Goal: Information Seeking & Learning: Find specific fact

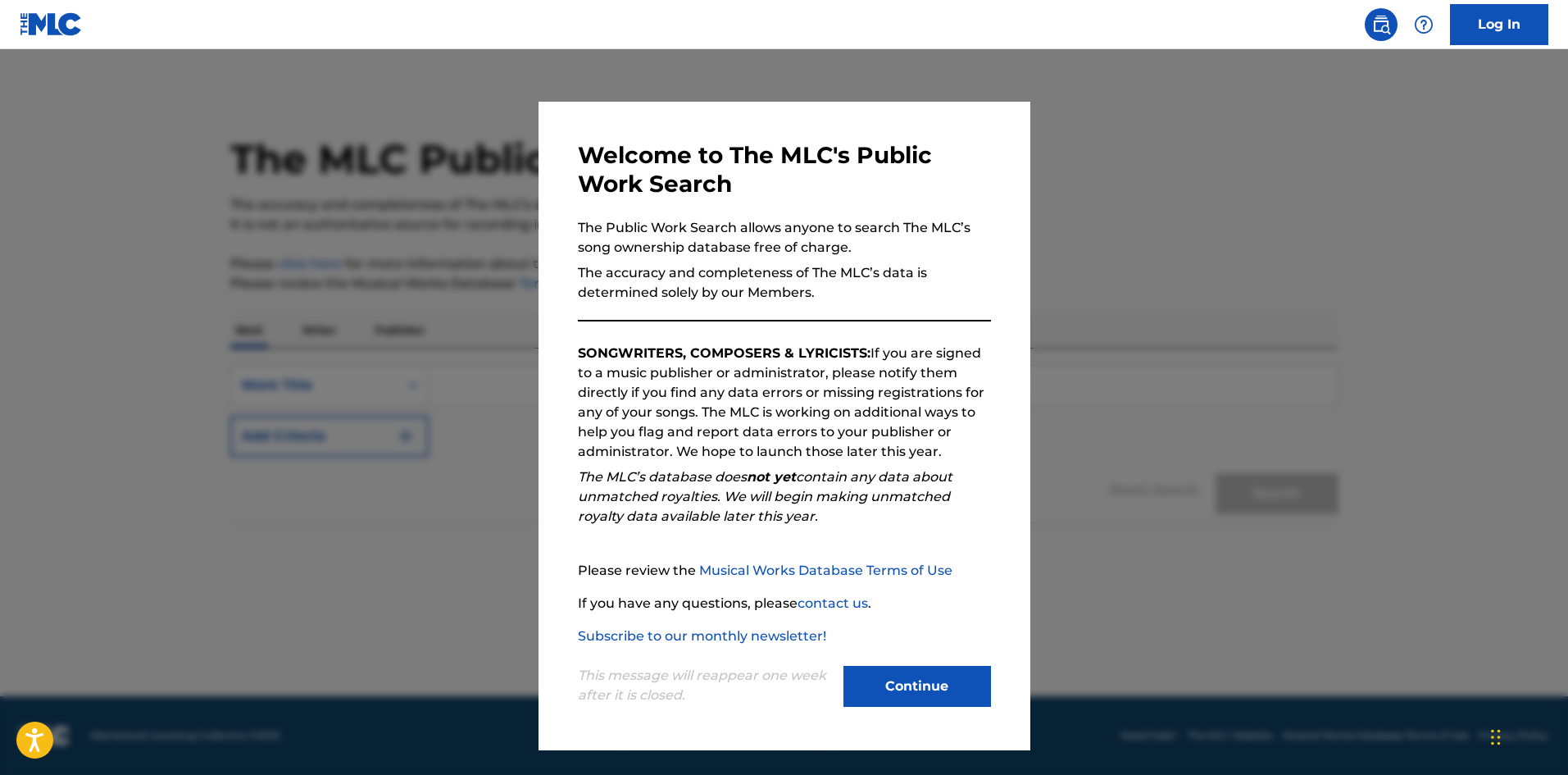
click at [941, 683] on button "Continue" at bounding box center [916, 686] width 147 height 41
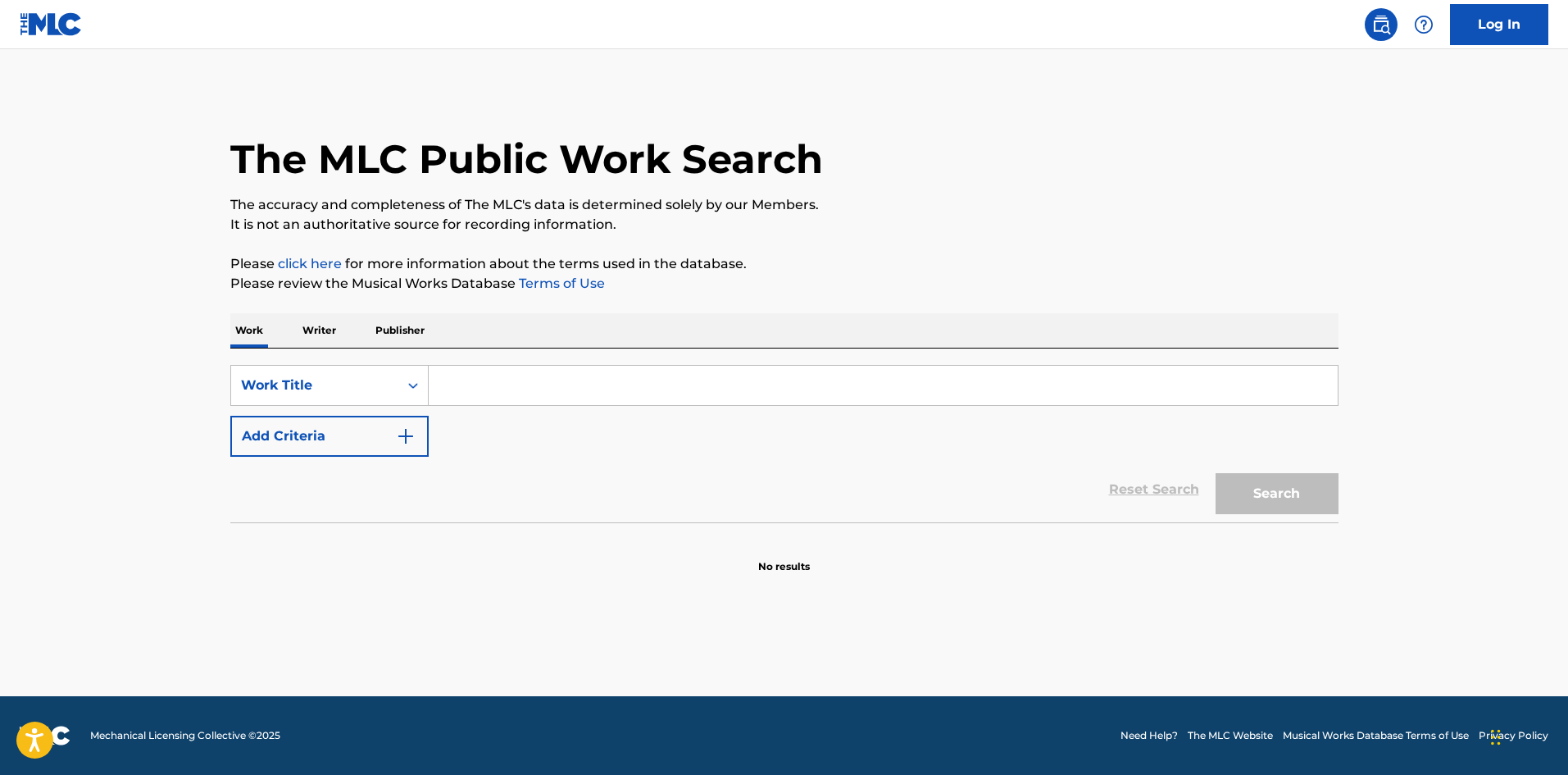
click at [542, 380] on input "Search Form" at bounding box center [883, 385] width 909 height 39
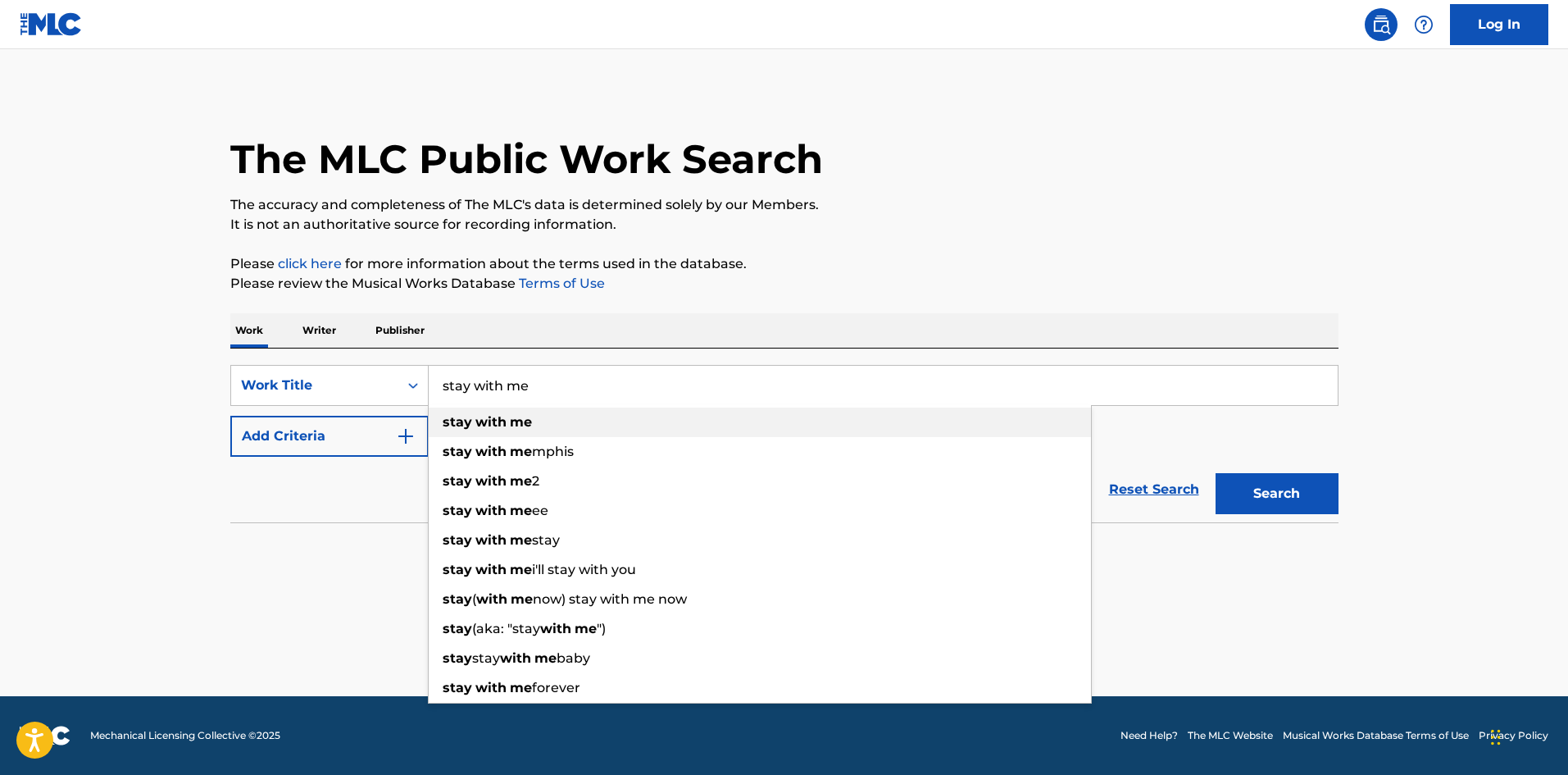
type input "stay with me"
click at [518, 433] on div "stay with me" at bounding box center [760, 421] width 662 height 29
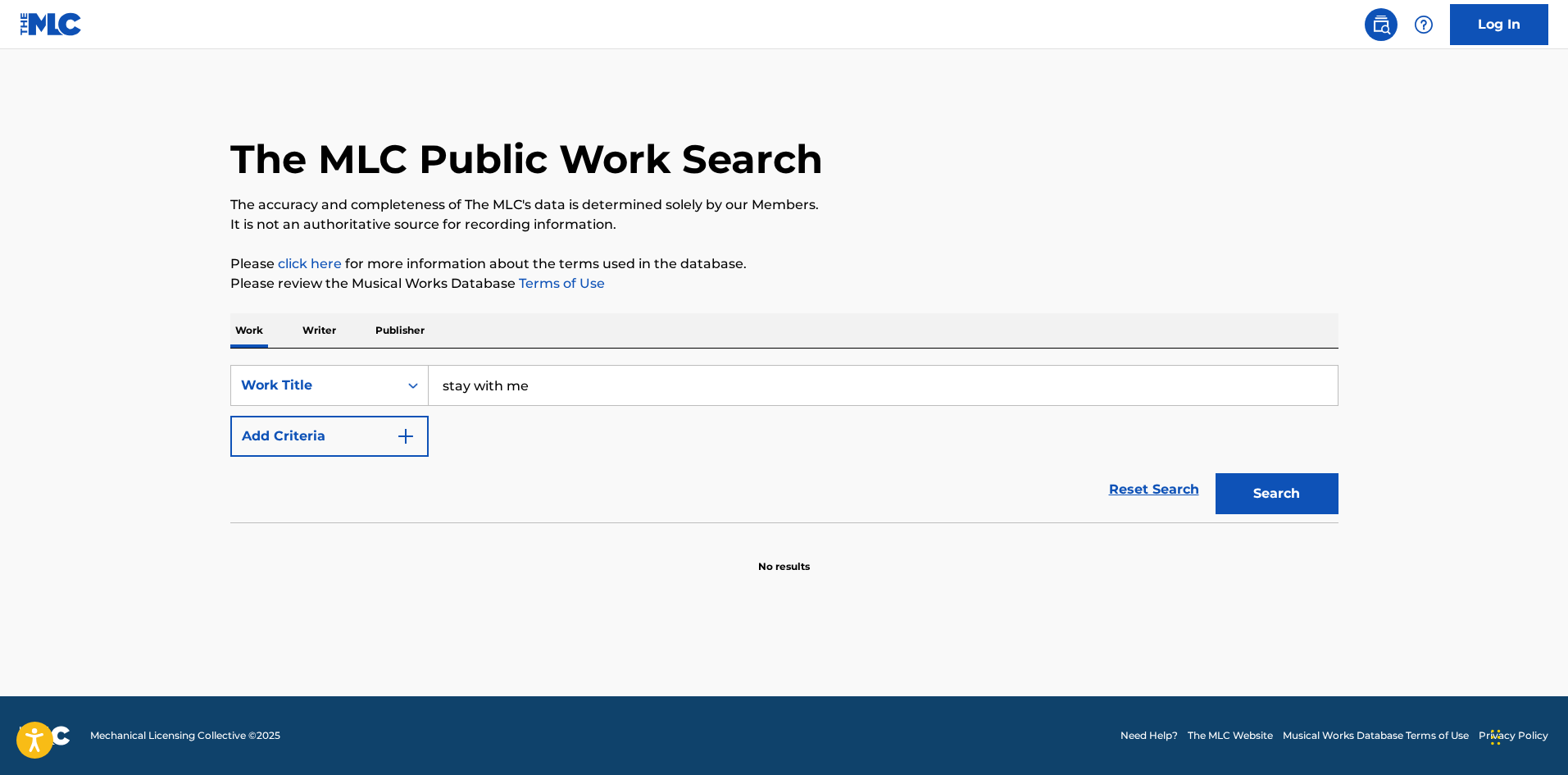
click at [1269, 494] on button "Search" at bounding box center [1277, 493] width 123 height 41
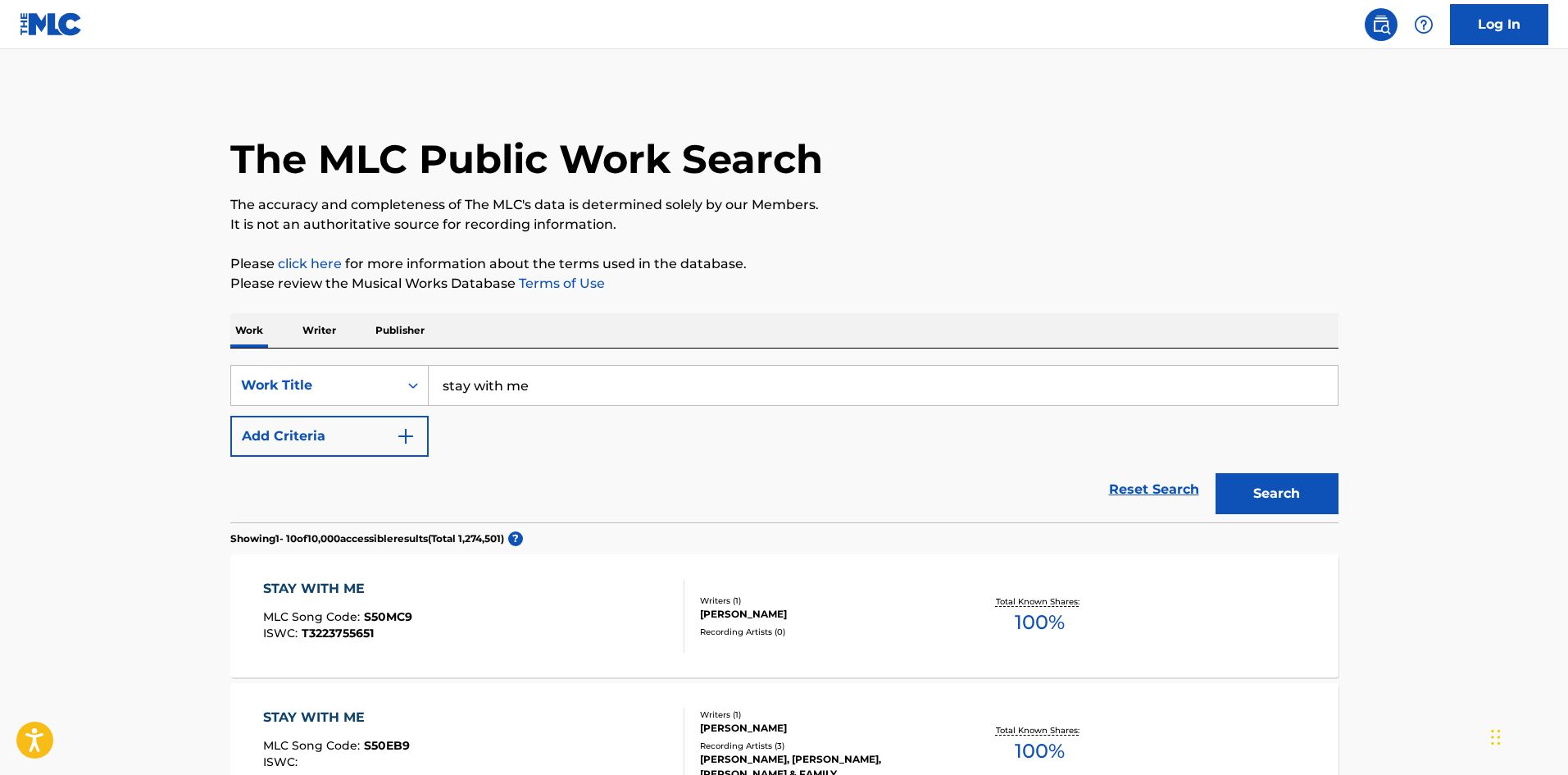
click at [391, 447] on button "Add Criteria" at bounding box center [330, 435] width 198 height 41
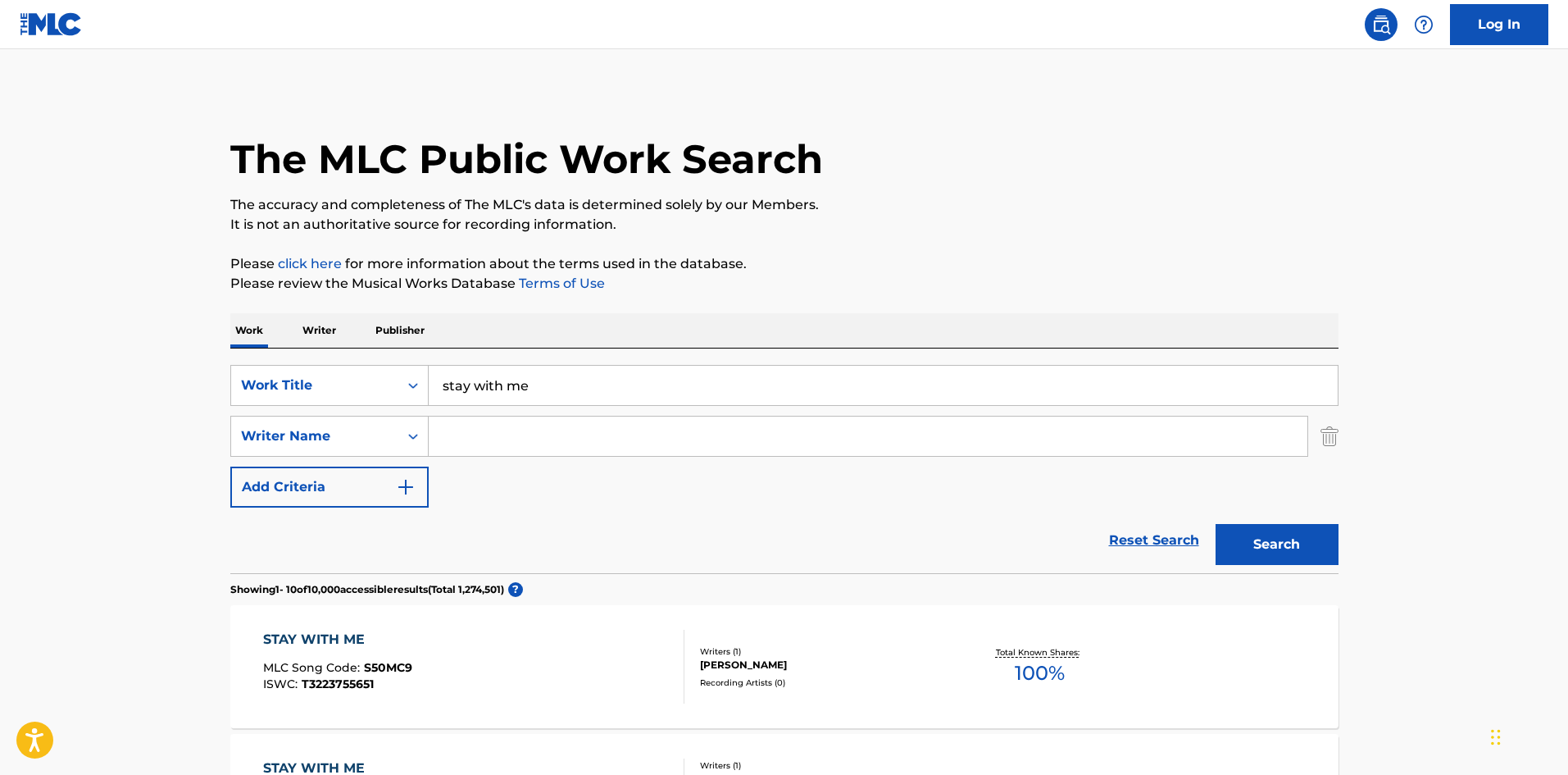
click at [494, 440] on input "Search Form" at bounding box center [868, 435] width 879 height 39
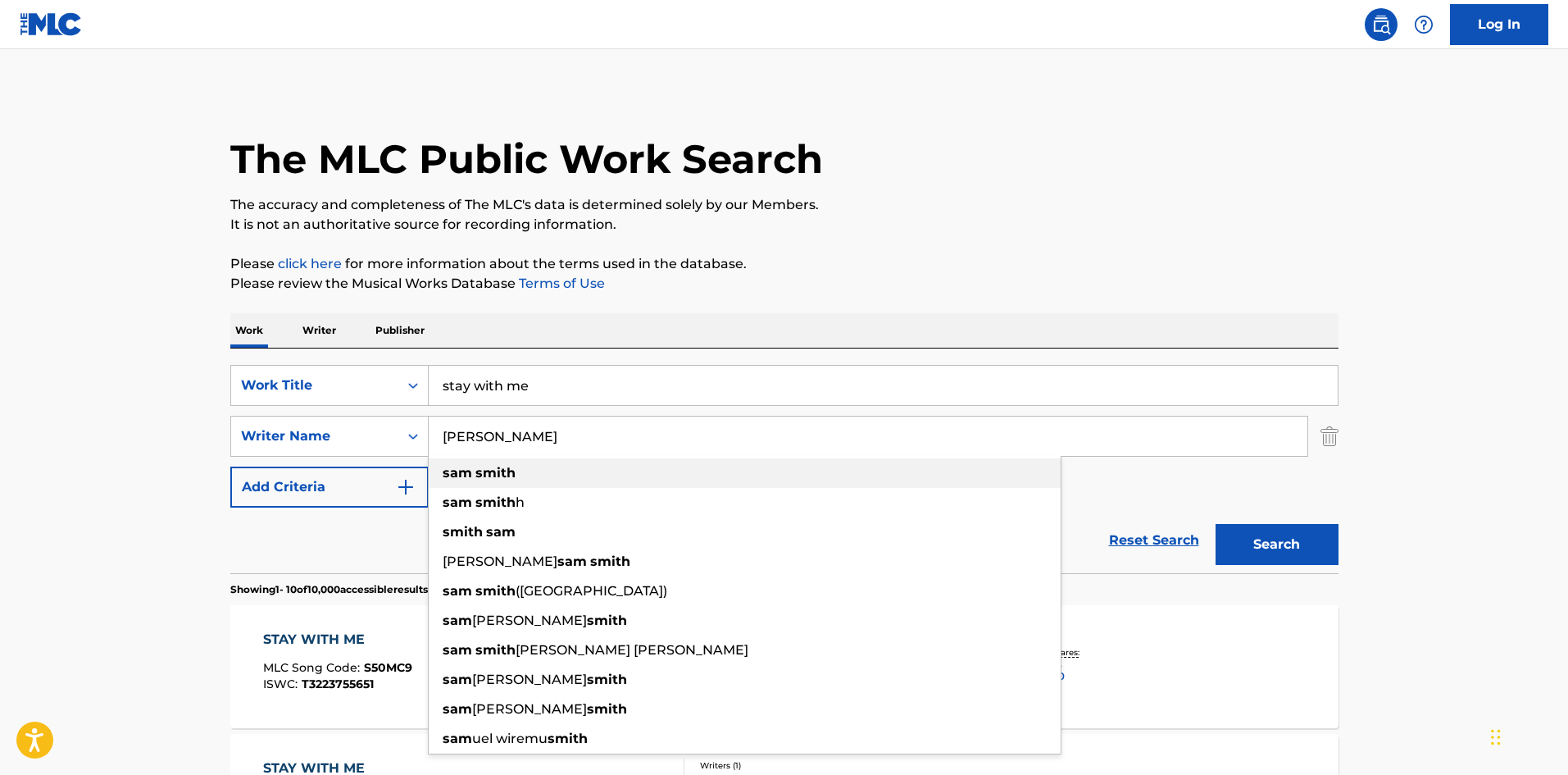
click at [512, 467] on div "[PERSON_NAME]" at bounding box center [744, 472] width 632 height 29
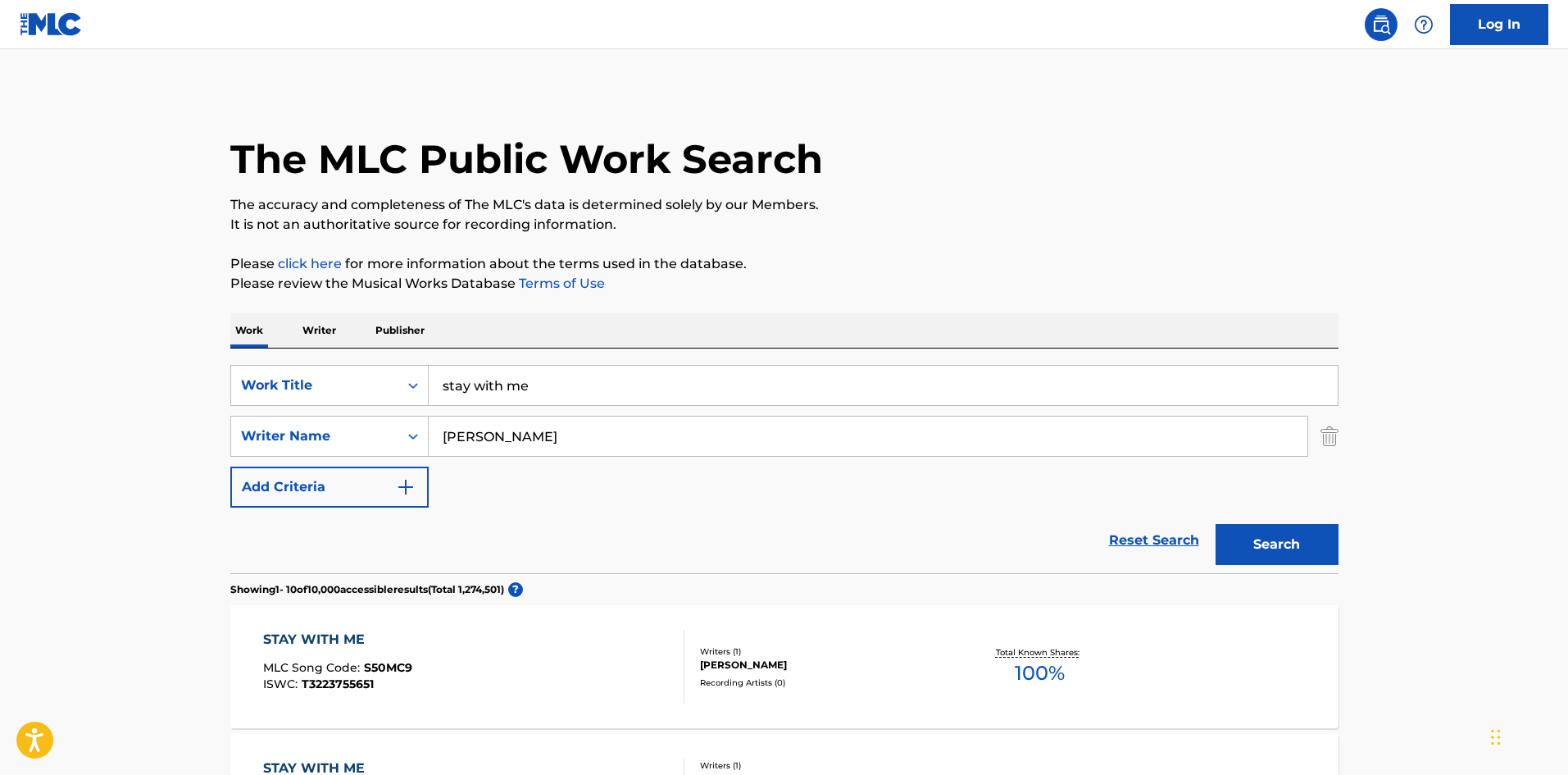
click at [1249, 541] on button "Search" at bounding box center [1277, 544] width 123 height 41
click at [446, 434] on input "[PERSON_NAME]" at bounding box center [868, 435] width 879 height 39
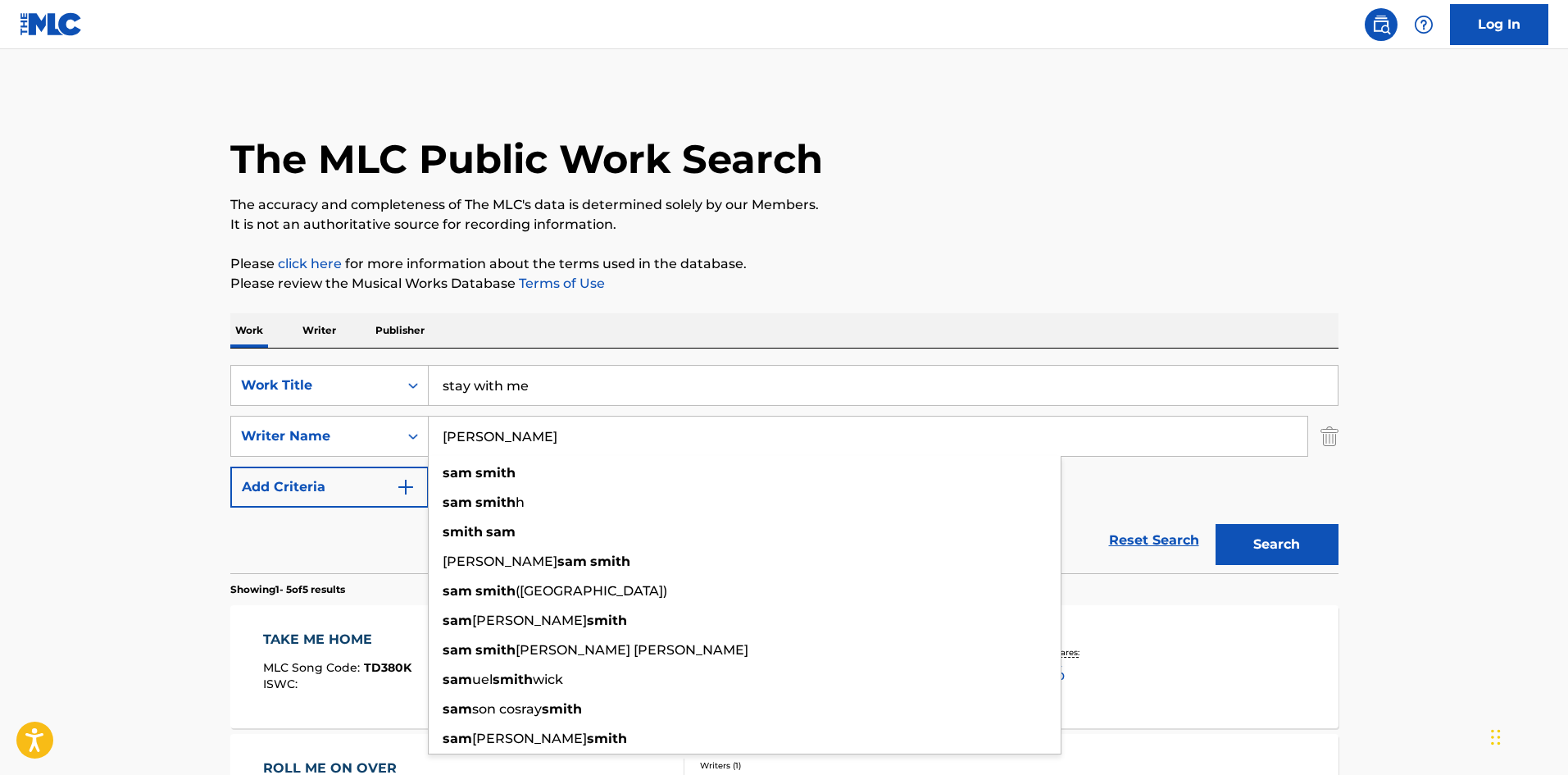
click at [446, 434] on input "[PERSON_NAME]" at bounding box center [868, 435] width 879 height 39
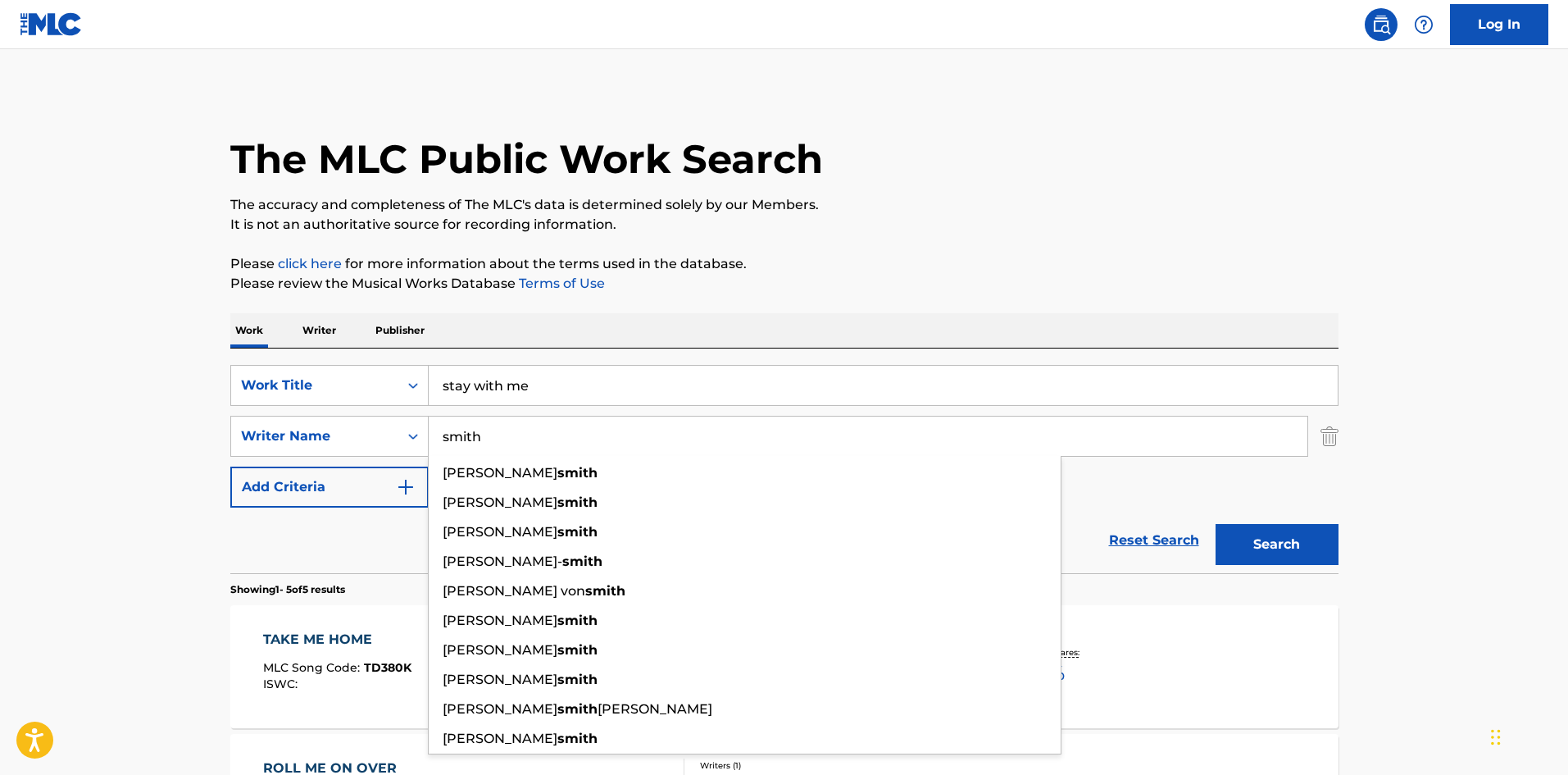
type input "smith"
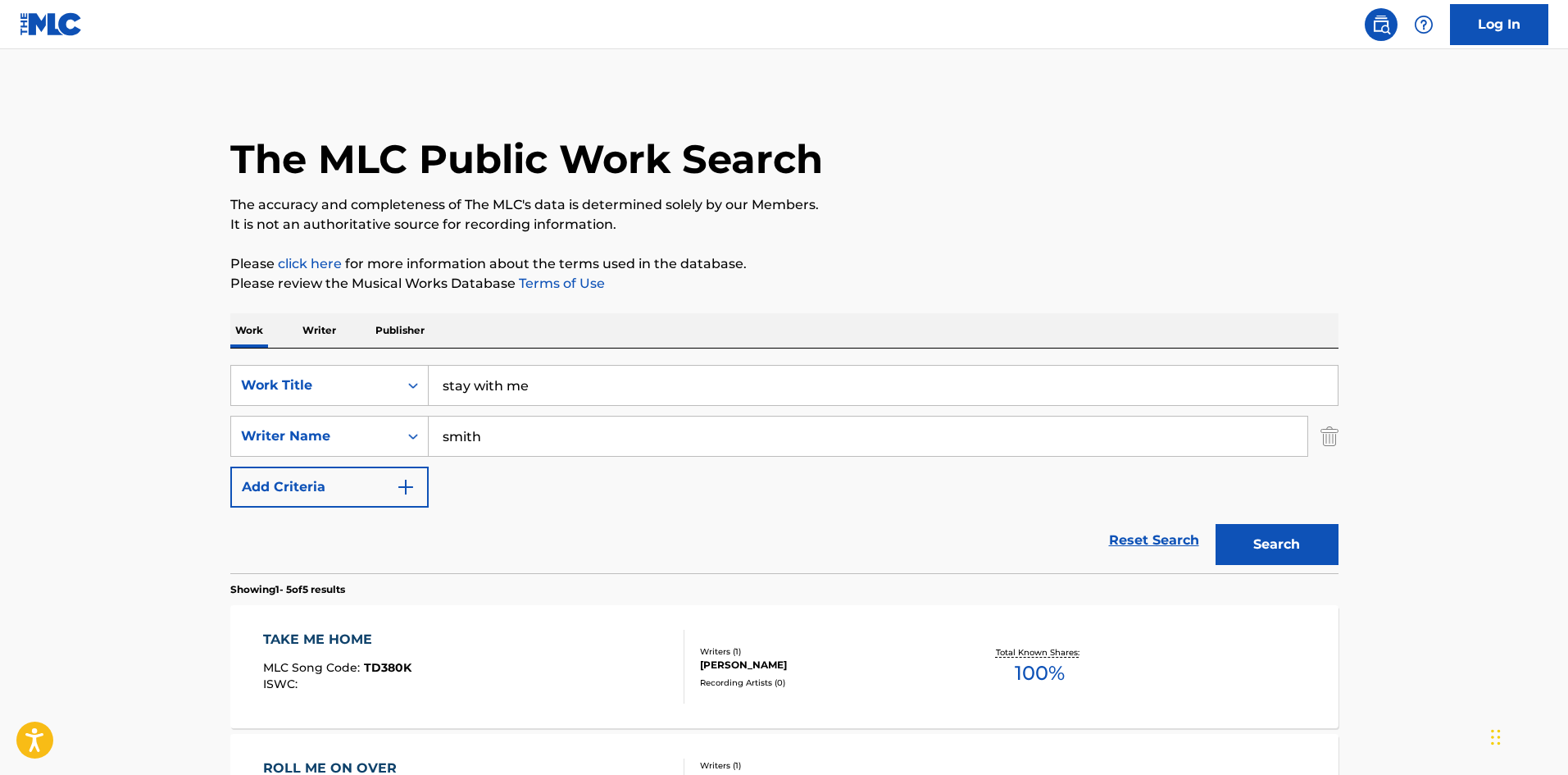
click at [1431, 435] on main "The MLC Public Work Search The accuracy and completeness of The MLC's data is d…" at bounding box center [784, 688] width 1568 height 1279
click at [1239, 534] on button "Search" at bounding box center [1277, 544] width 123 height 41
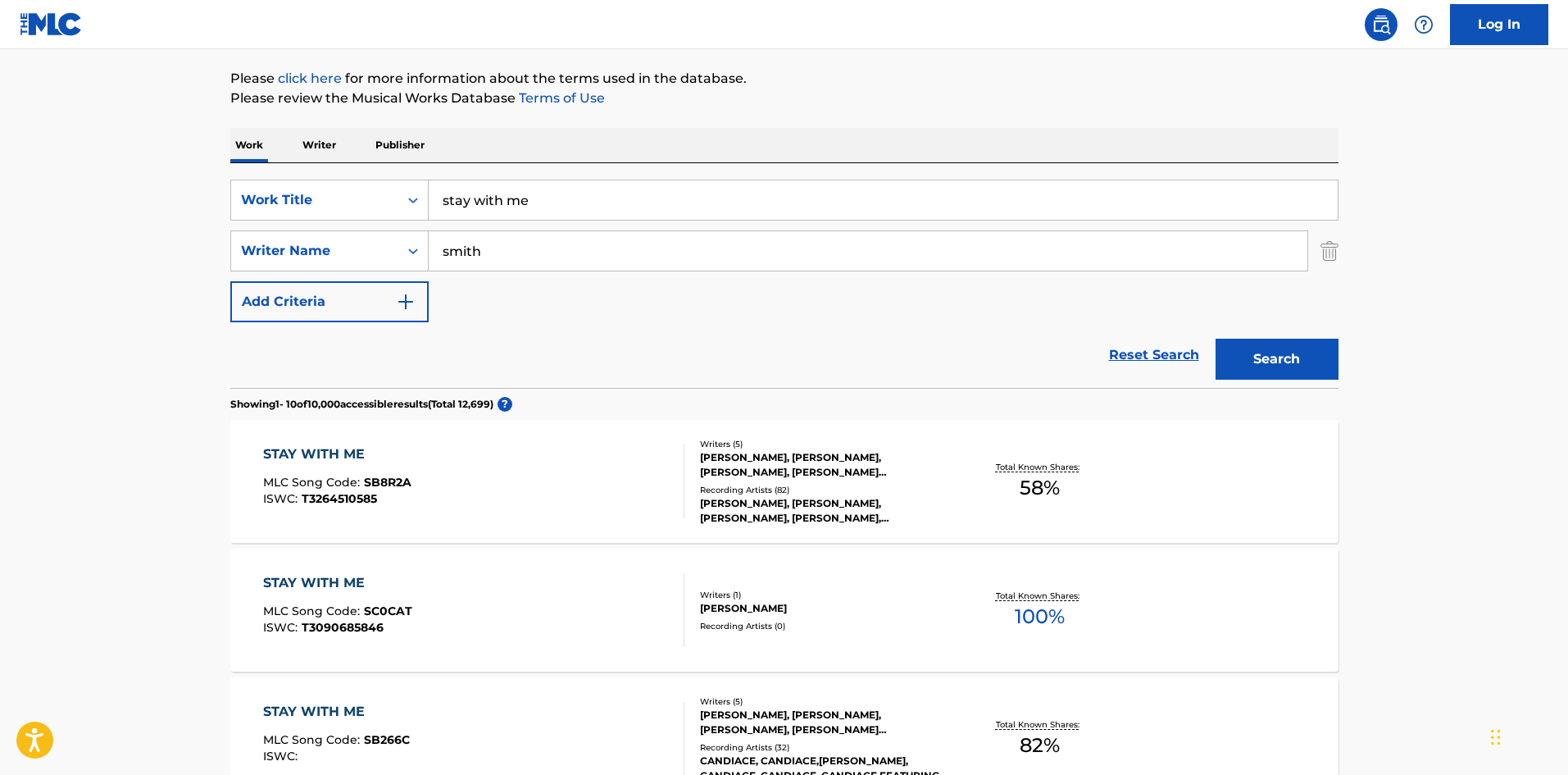
scroll to position [246, 0]
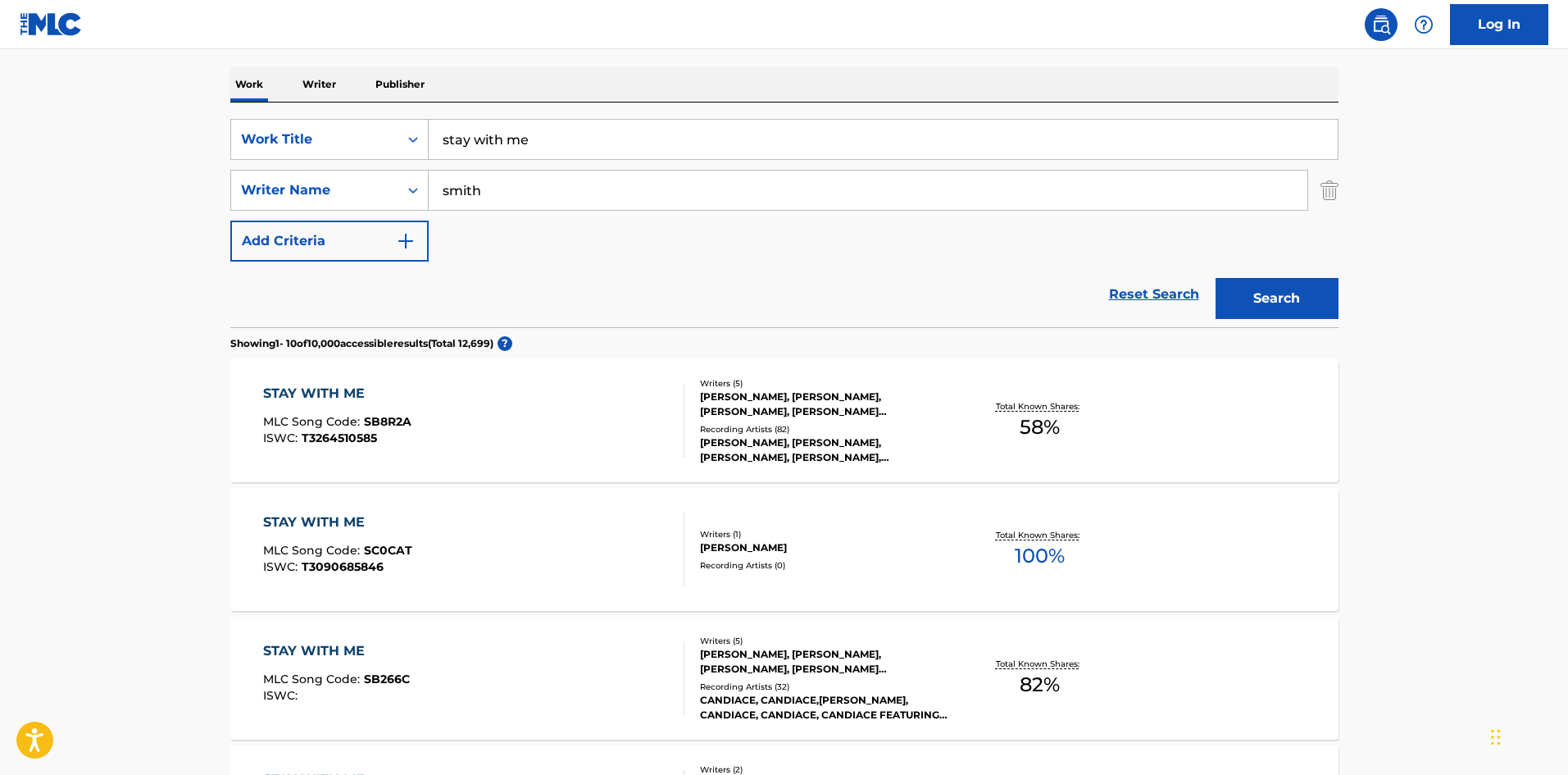
click at [789, 397] on div "[PERSON_NAME], [PERSON_NAME], [PERSON_NAME], [PERSON_NAME] [PERSON_NAME]" at bounding box center [823, 404] width 247 height 29
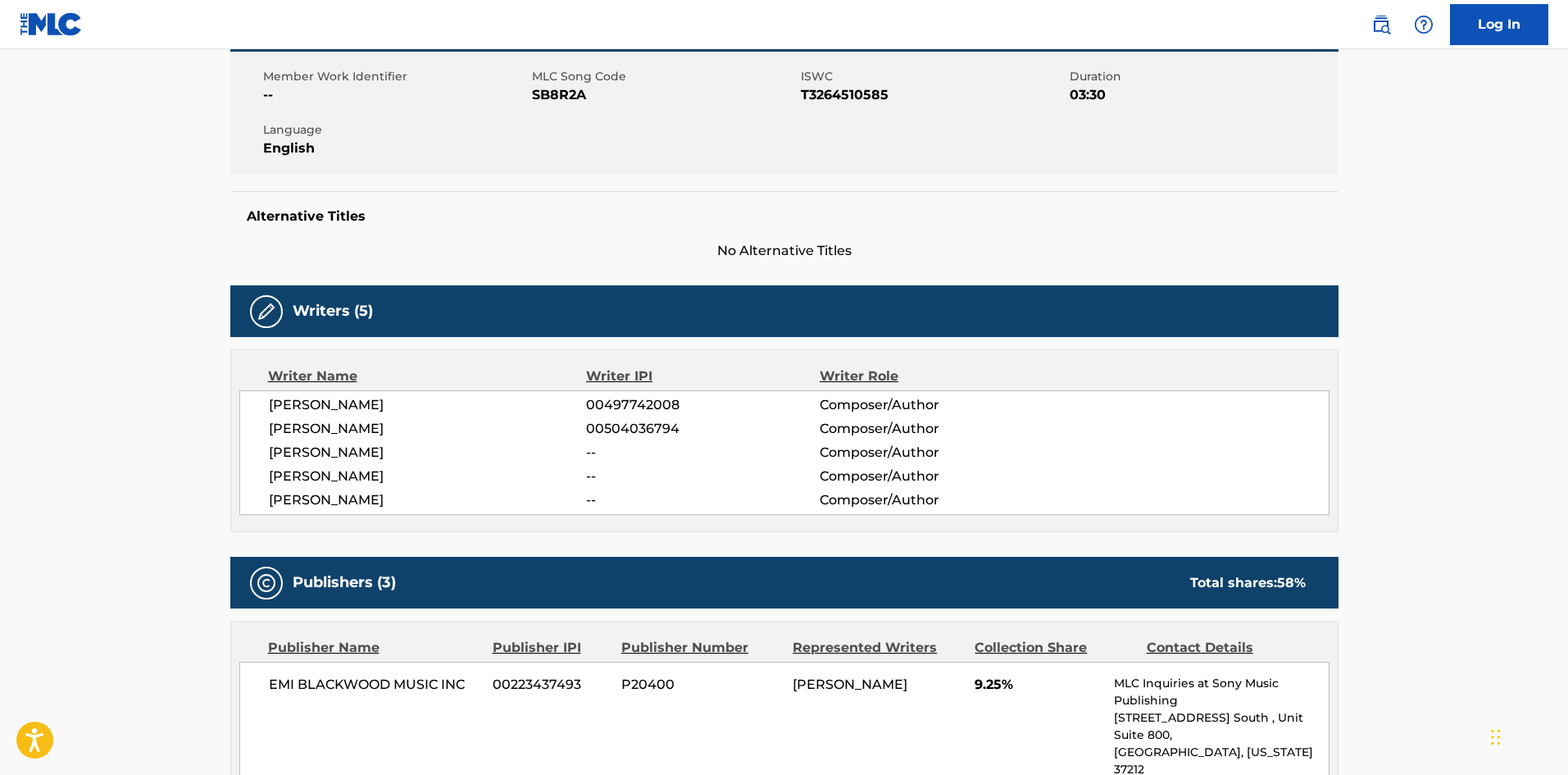
scroll to position [410, 0]
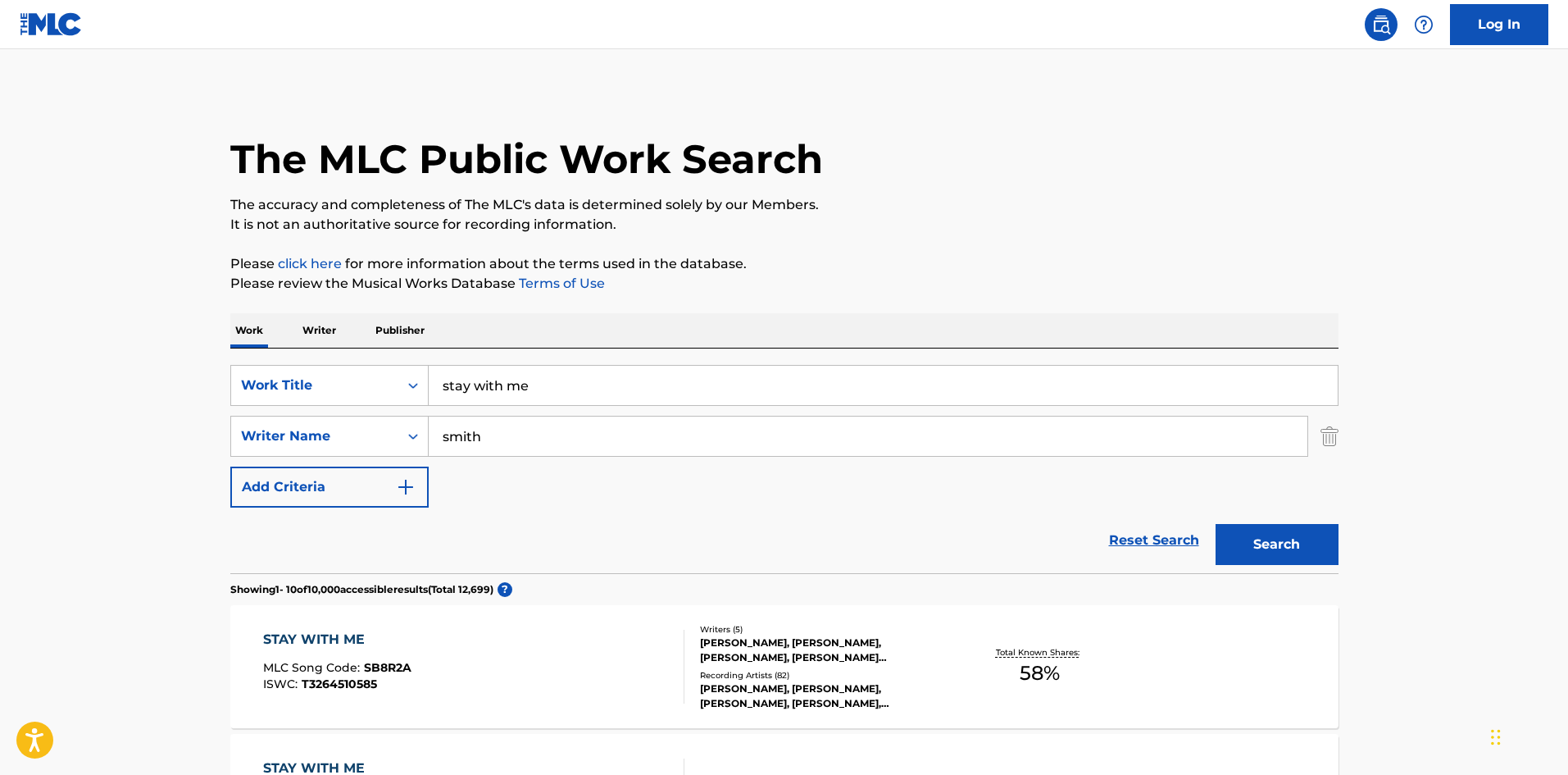
click at [295, 494] on button "Add Criteria" at bounding box center [330, 486] width 198 height 41
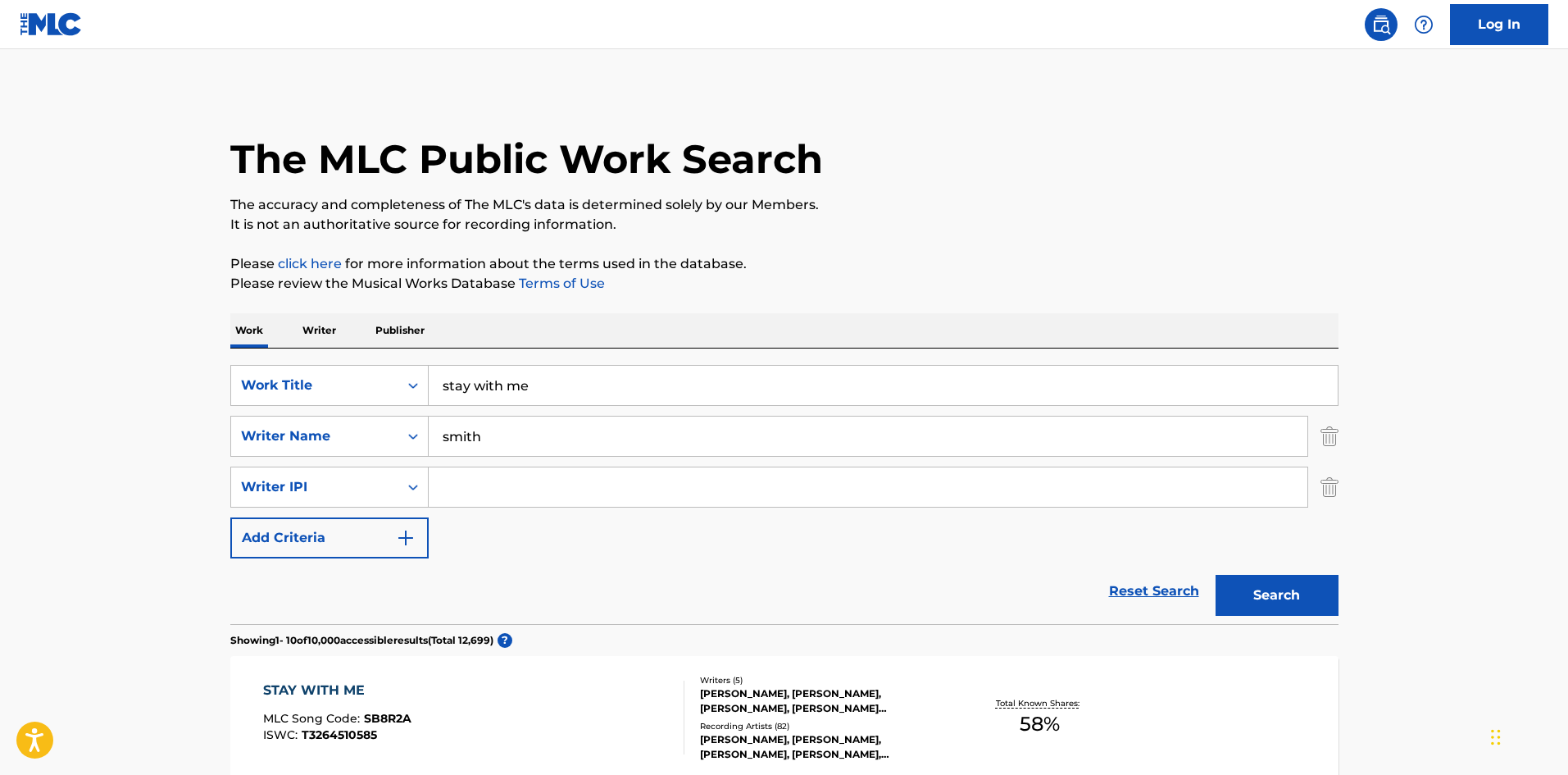
click at [363, 543] on button "Add Criteria" at bounding box center [330, 537] width 198 height 41
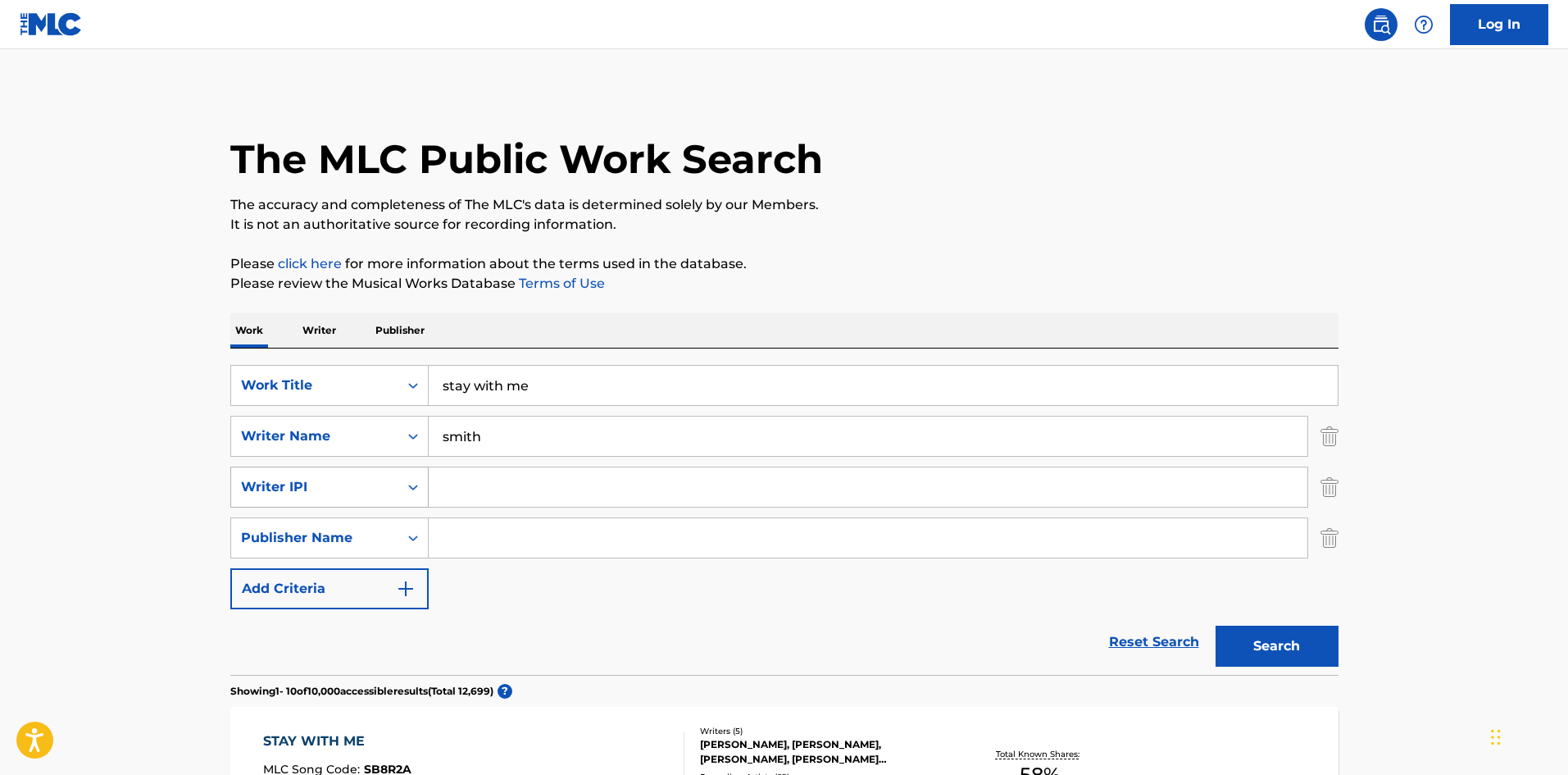
click at [378, 485] on div "Writer IPI" at bounding box center [315, 487] width 147 height 20
click at [559, 619] on div "Reset Search Search" at bounding box center [784, 642] width 1108 height 66
click at [400, 487] on div "Search Form" at bounding box center [413, 486] width 29 height 29
click at [405, 535] on icon "Search Form" at bounding box center [413, 538] width 17 height 17
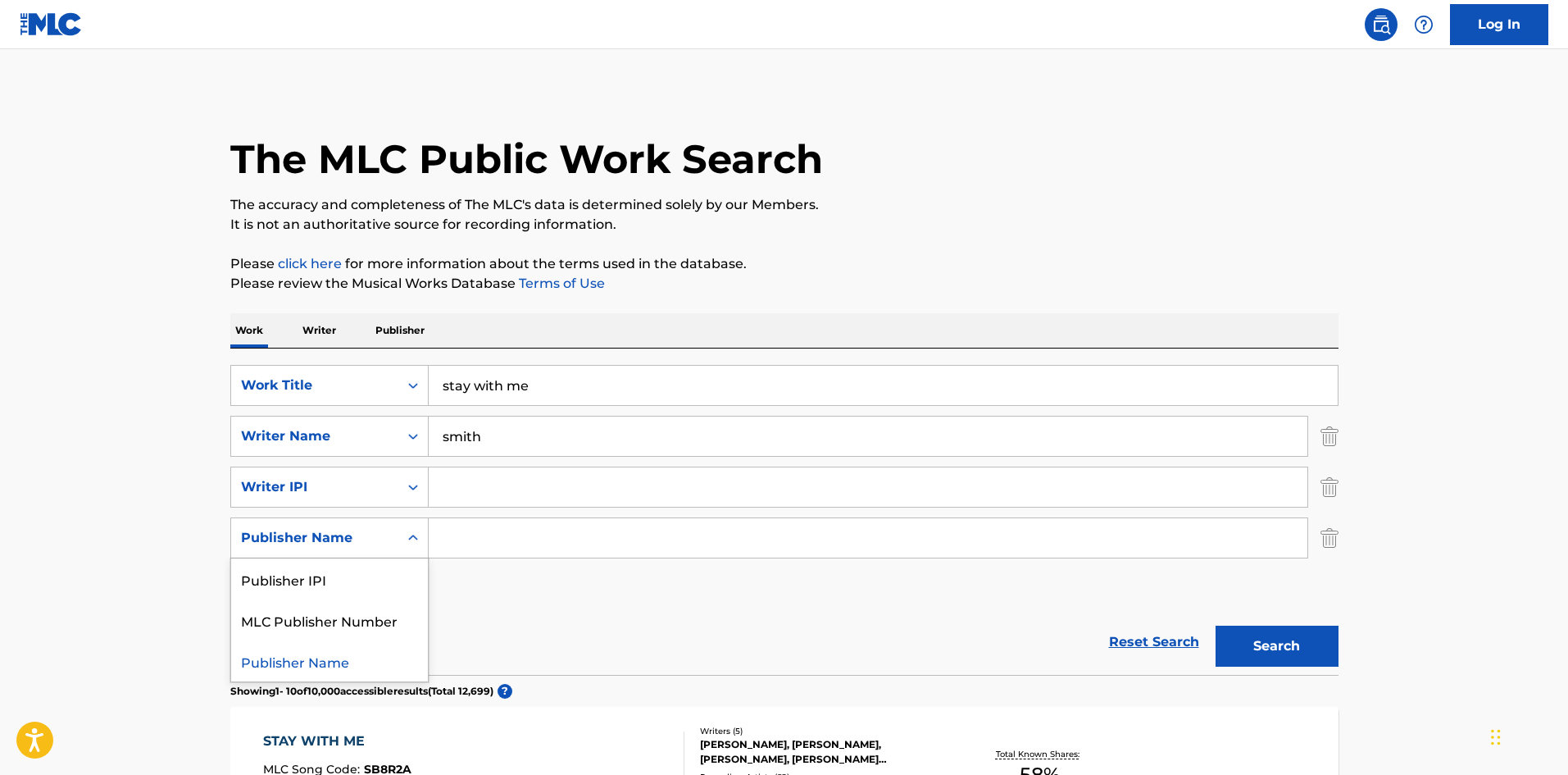
click at [405, 535] on icon "Search Form" at bounding box center [413, 538] width 17 height 17
click at [1332, 481] on img "Search Form" at bounding box center [1329, 486] width 18 height 41
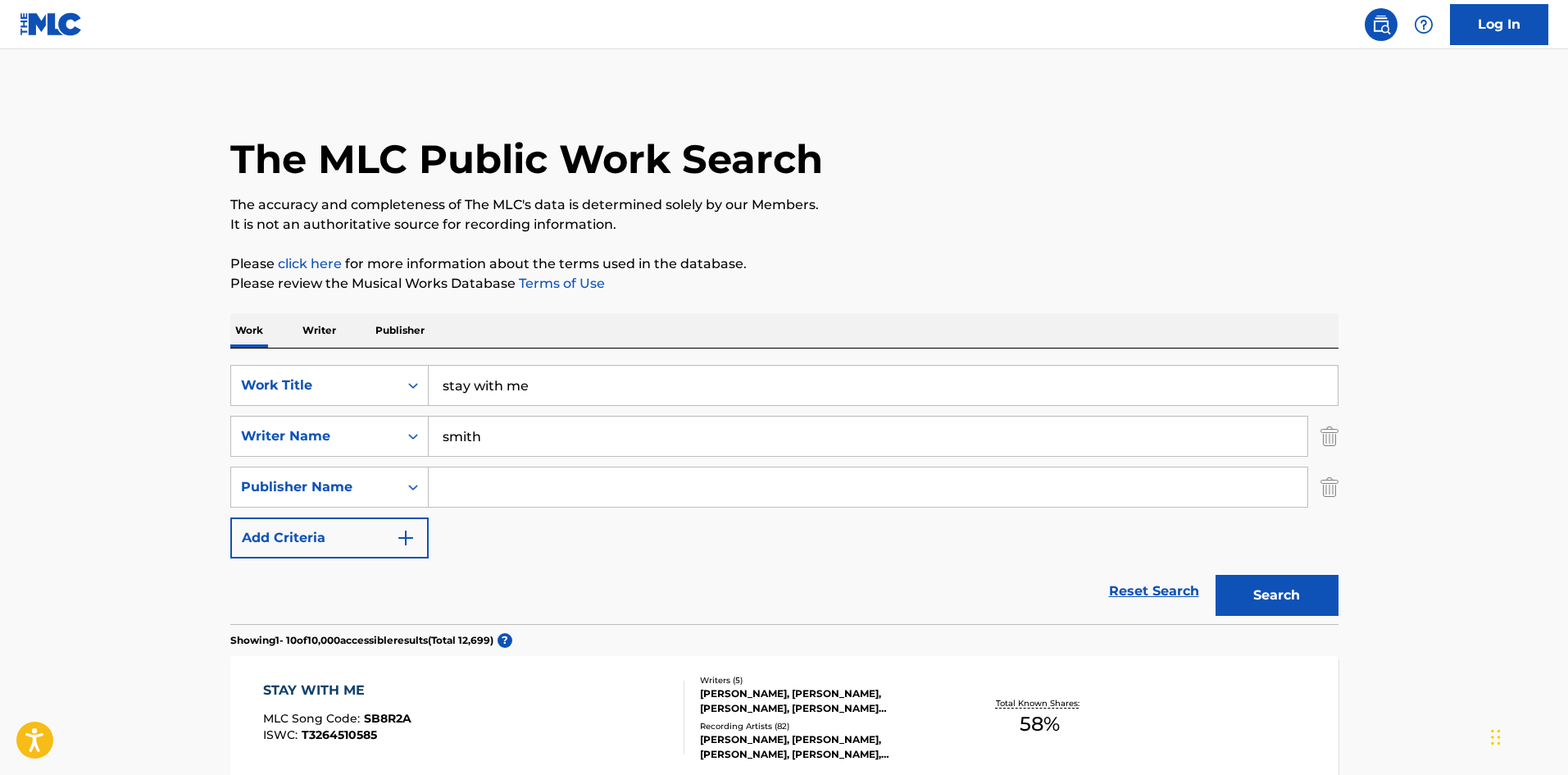
click at [1329, 489] on img "Search Form" at bounding box center [1329, 486] width 18 height 41
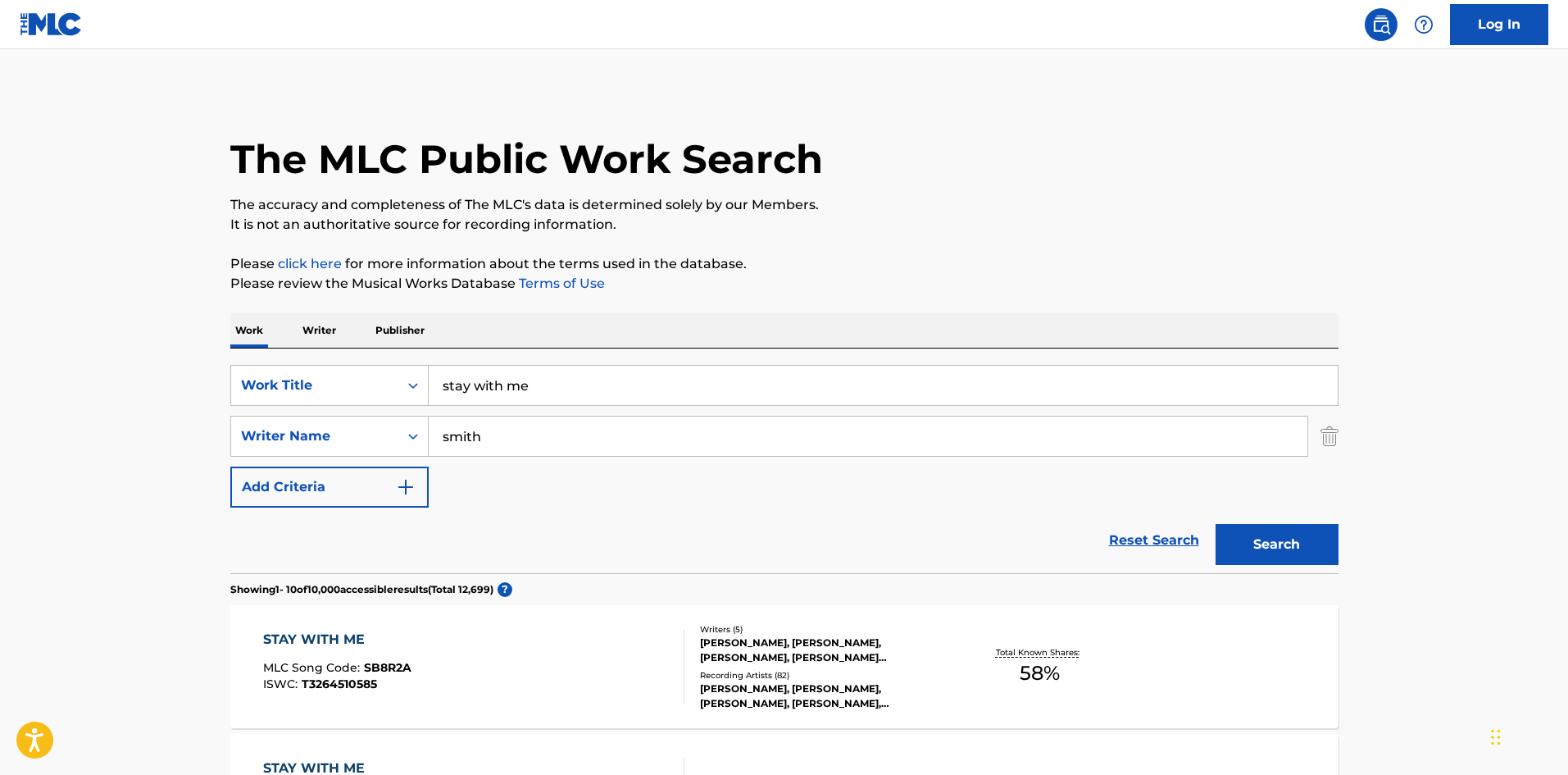
click at [442, 441] on input "smith" at bounding box center [868, 435] width 879 height 39
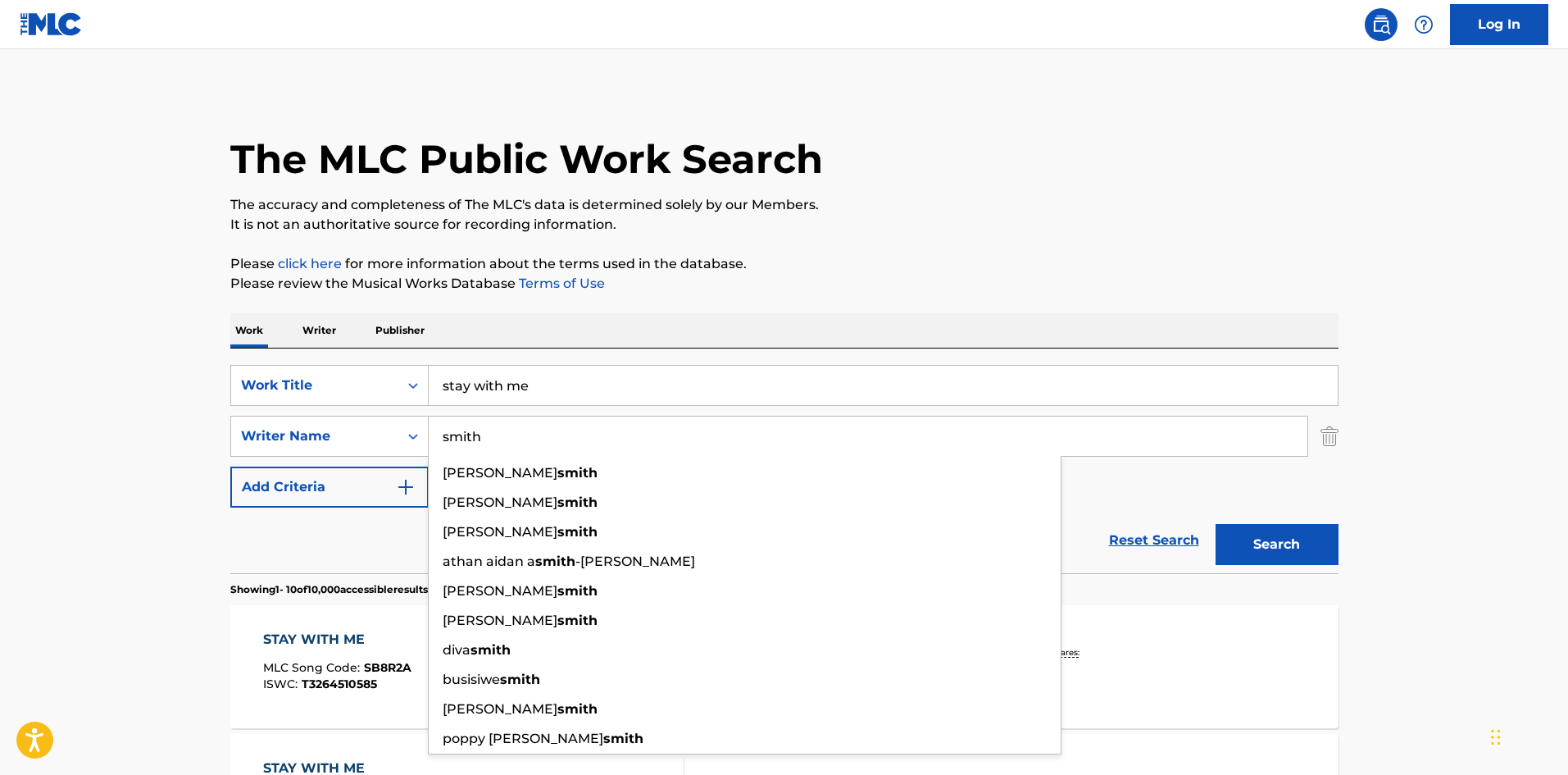
click at [464, 441] on input "smith" at bounding box center [868, 435] width 879 height 39
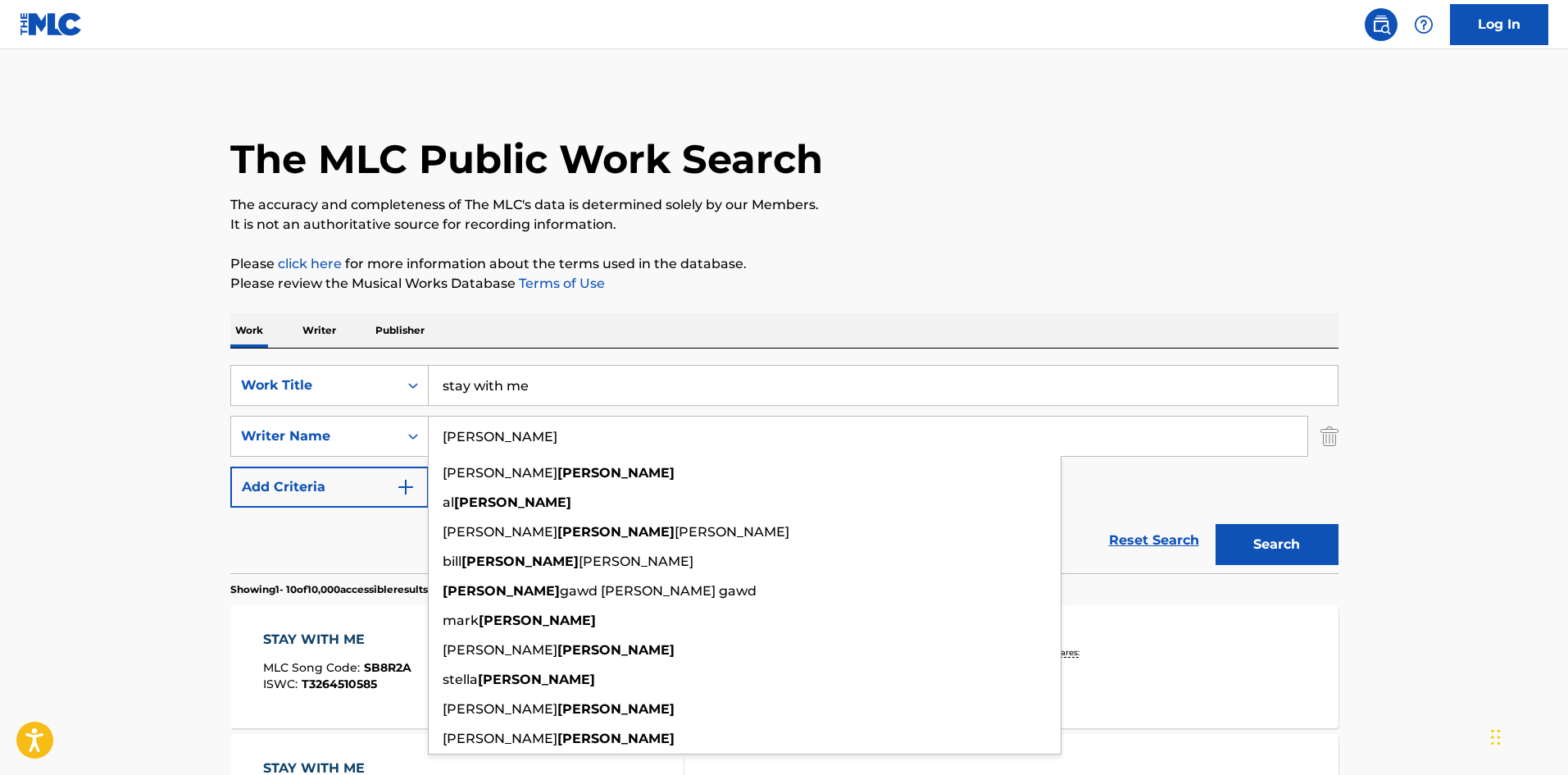
type input "[PERSON_NAME]"
click at [1215, 524] on button "Search" at bounding box center [1277, 544] width 123 height 41
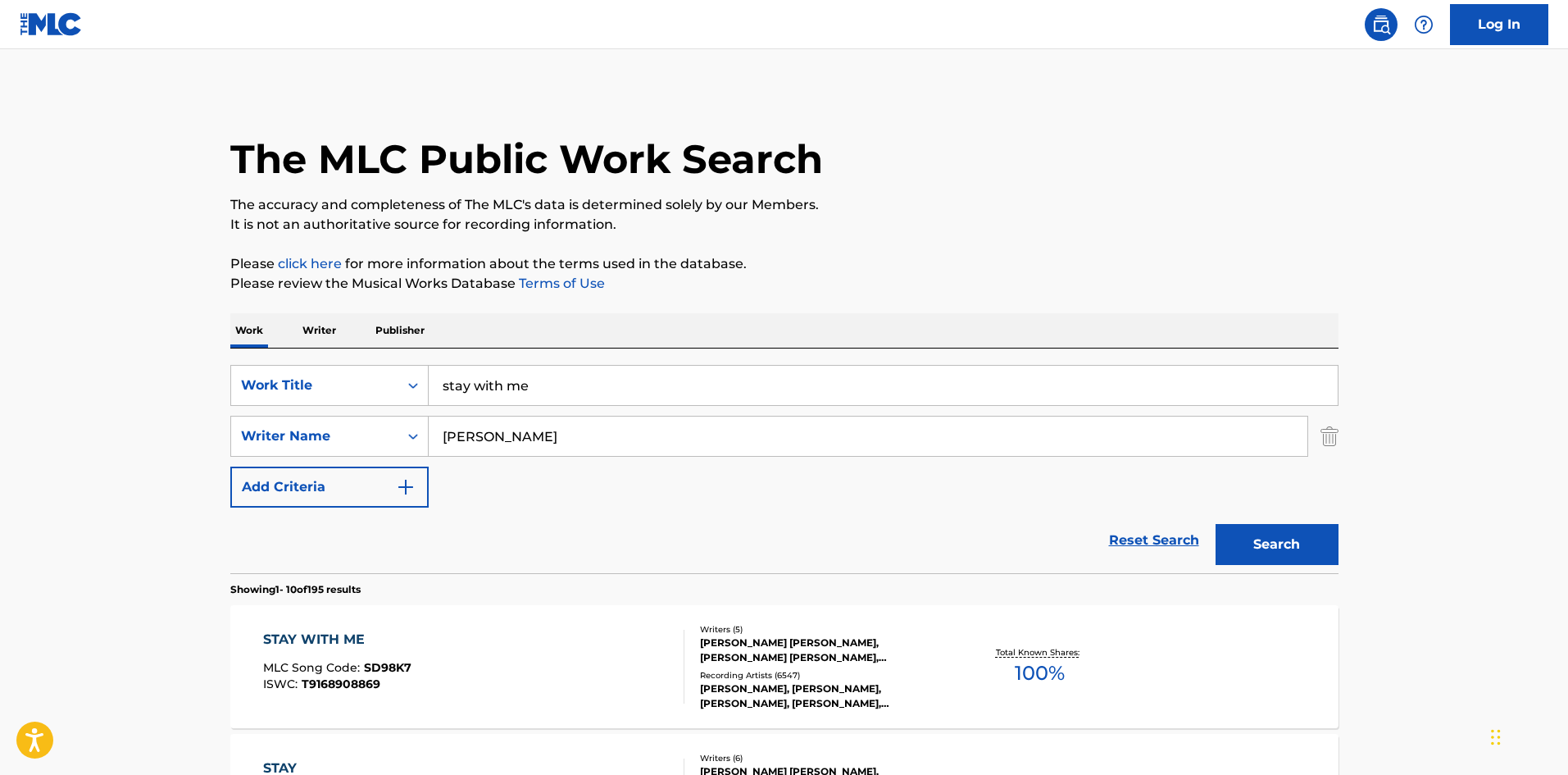
click at [783, 663] on div "[PERSON_NAME] [PERSON_NAME], [PERSON_NAME] [PERSON_NAME], [PERSON_NAME], [PERSO…" at bounding box center [823, 649] width 247 height 29
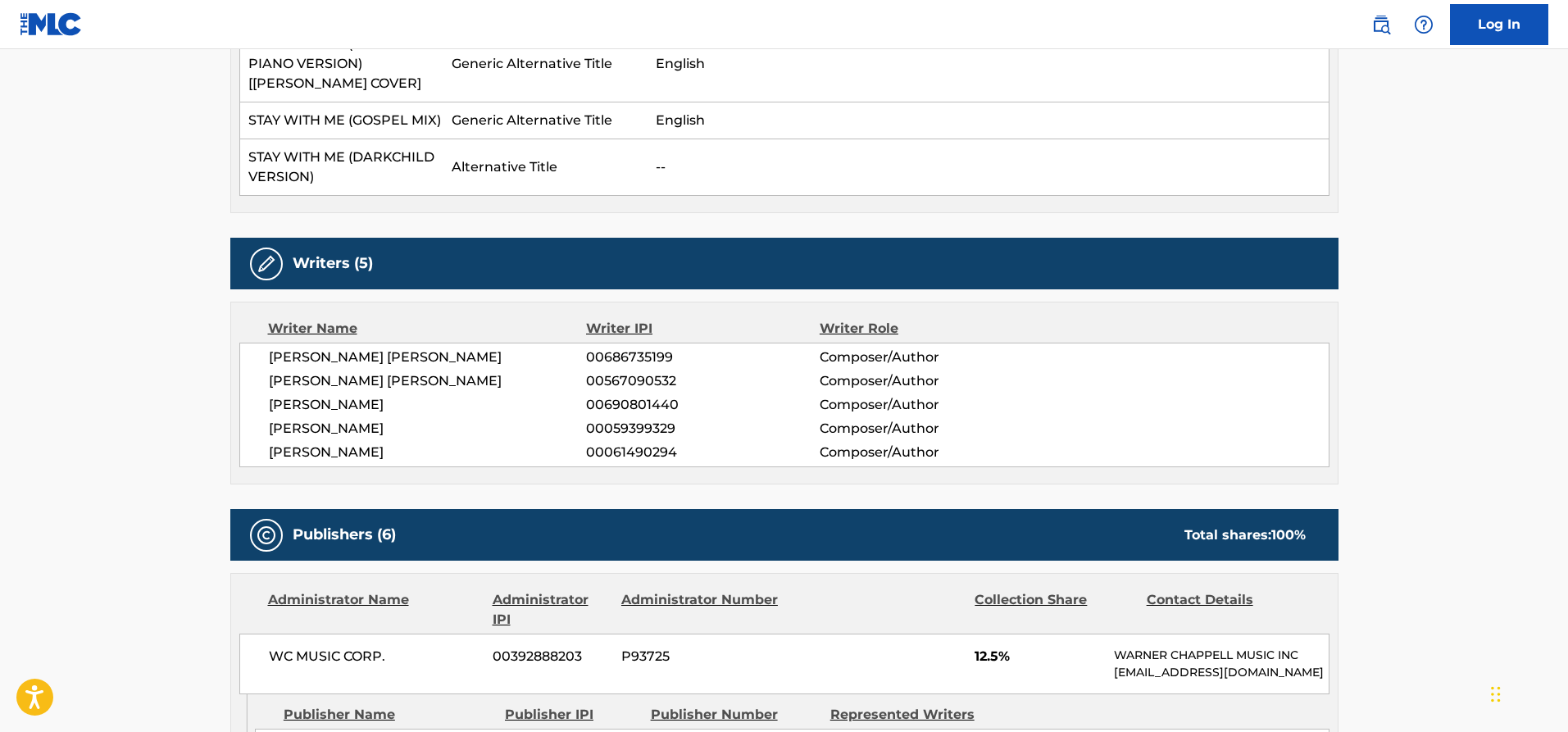
scroll to position [820, 0]
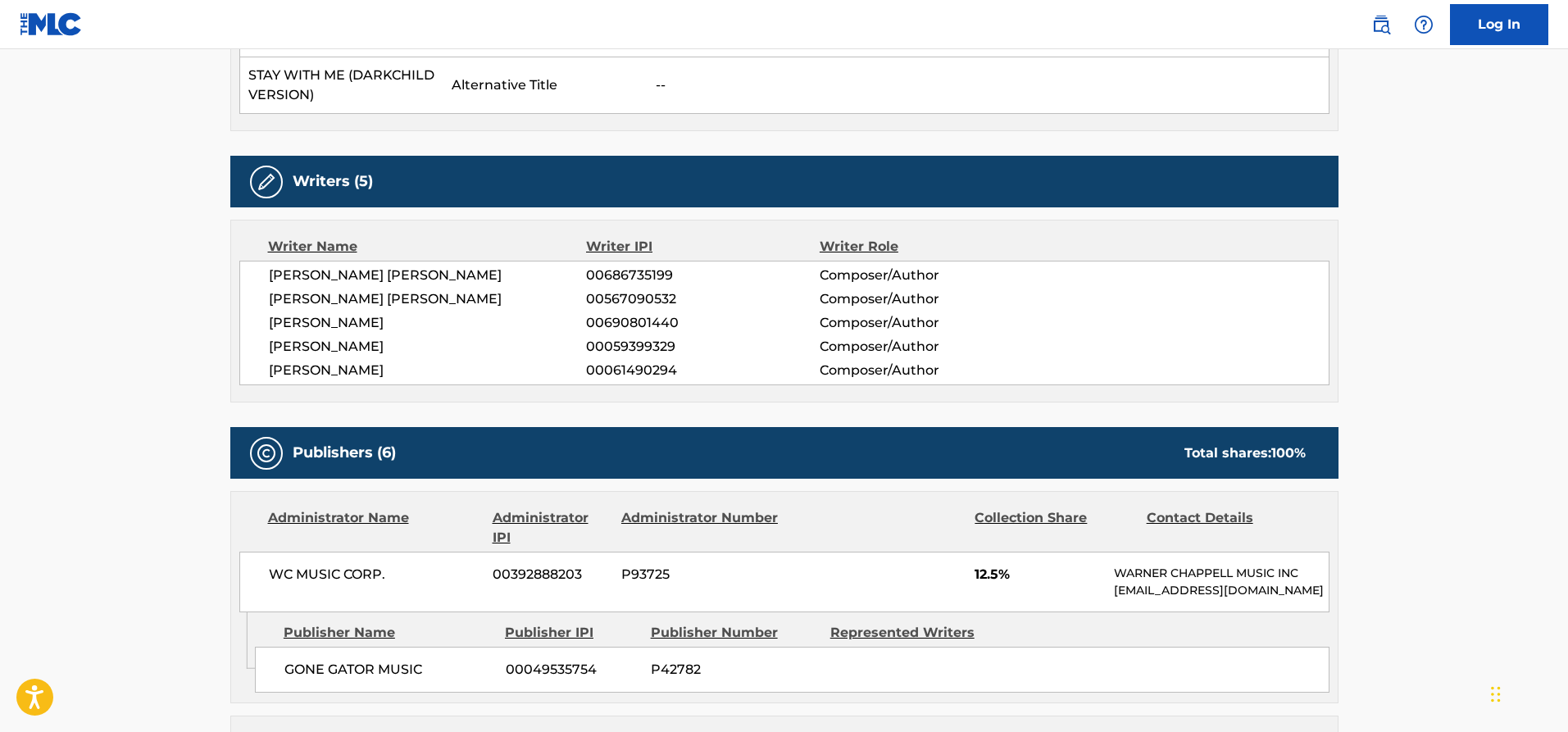
drag, startPoint x: 418, startPoint y: 321, endPoint x: 259, endPoint y: 325, distance: 159.1
click at [259, 325] on div "[PERSON_NAME] [PERSON_NAME] 00686735199 Composer/Author [PERSON_NAME] [PERSON_N…" at bounding box center [785, 323] width 1090 height 125
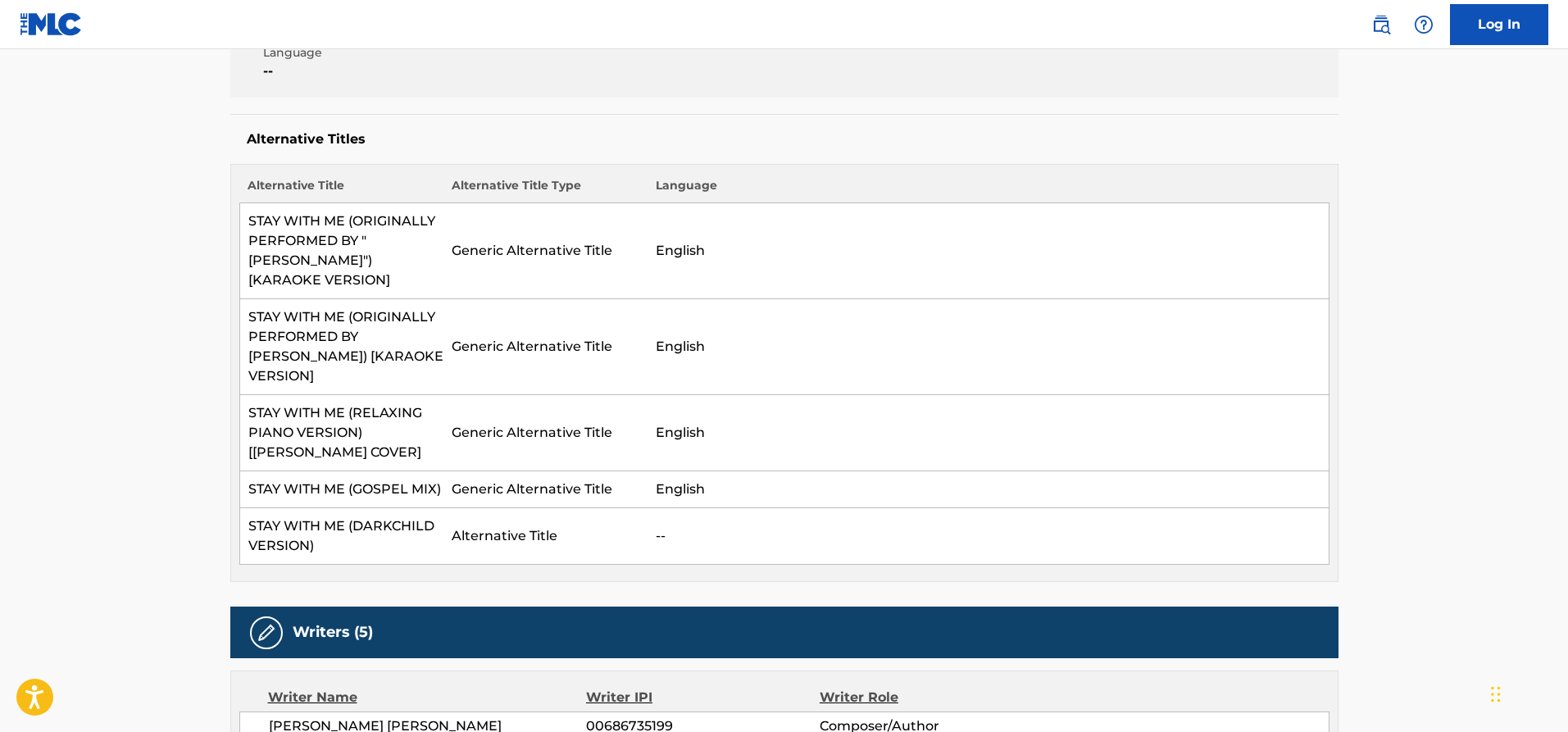
scroll to position [374, 0]
